Goal: Task Accomplishment & Management: Complete application form

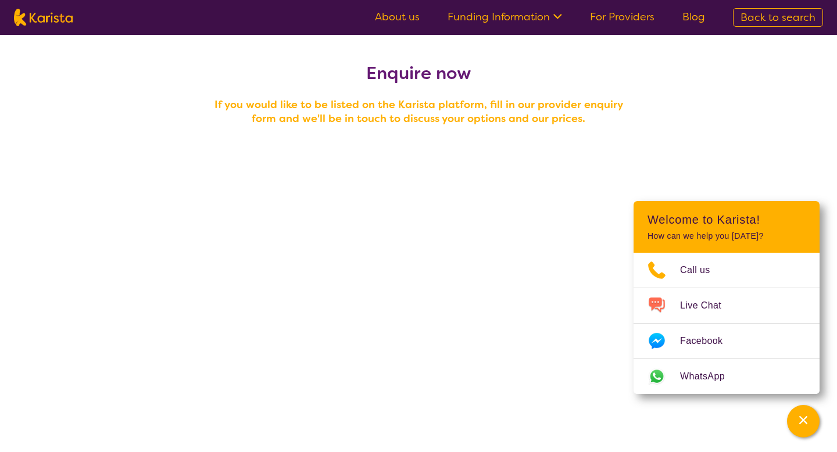
scroll to position [65, 0]
select select "tfa_100"
select select "tfa_87"
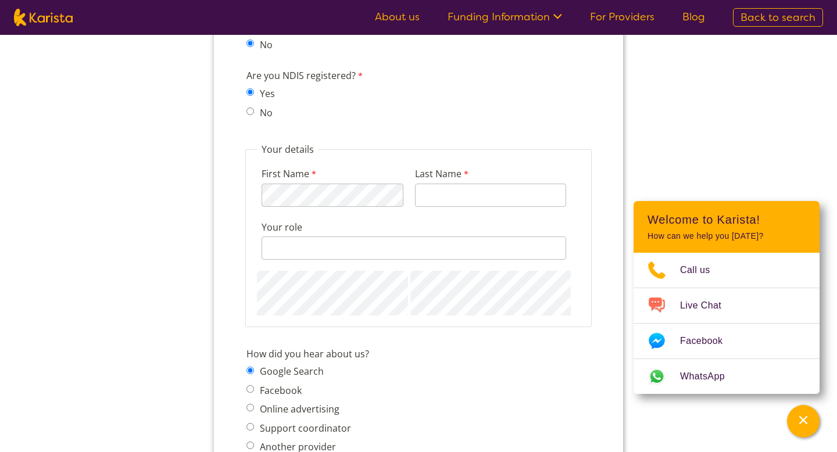
scroll to position [1177, 0]
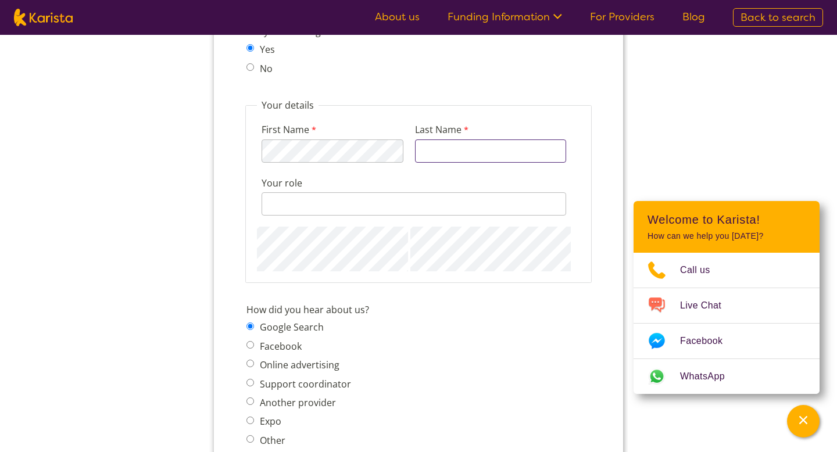
click at [471, 140] on input "Last Name" at bounding box center [490, 151] width 151 height 23
type input "R"
type input "Eastham"
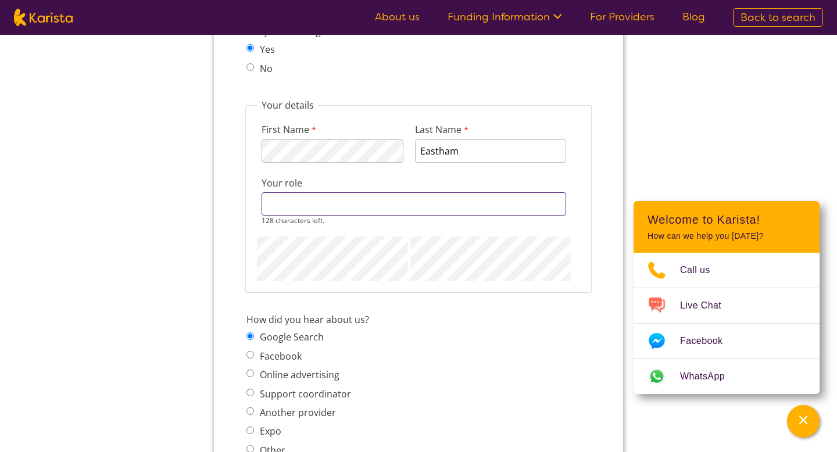
click at [340, 192] on input "Your role" at bounding box center [414, 203] width 305 height 23
type input "Exercise Physiologist"
click at [463, 266] on fieldset "Your details First Name 114 characters left. Last Name Eastham Your role Exerci…" at bounding box center [418, 196] width 347 height 194
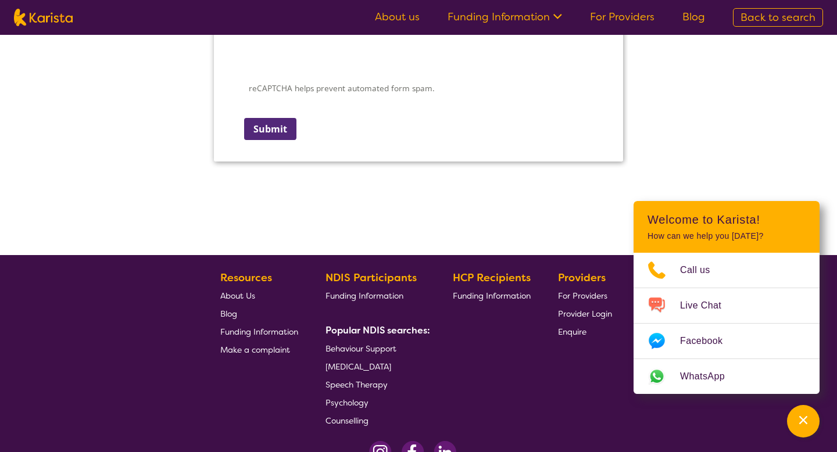
scroll to position [1707, 0]
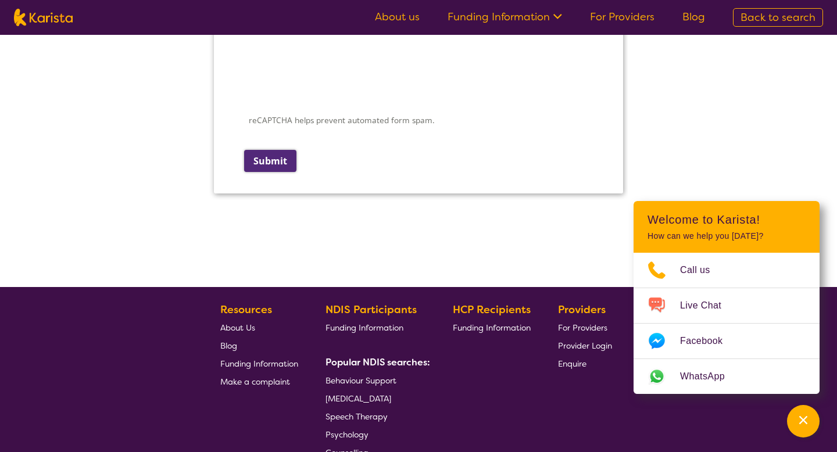
click at [284, 150] on input "Submit" at bounding box center [270, 161] width 52 height 22
